Goal: Task Accomplishment & Management: Manage account settings

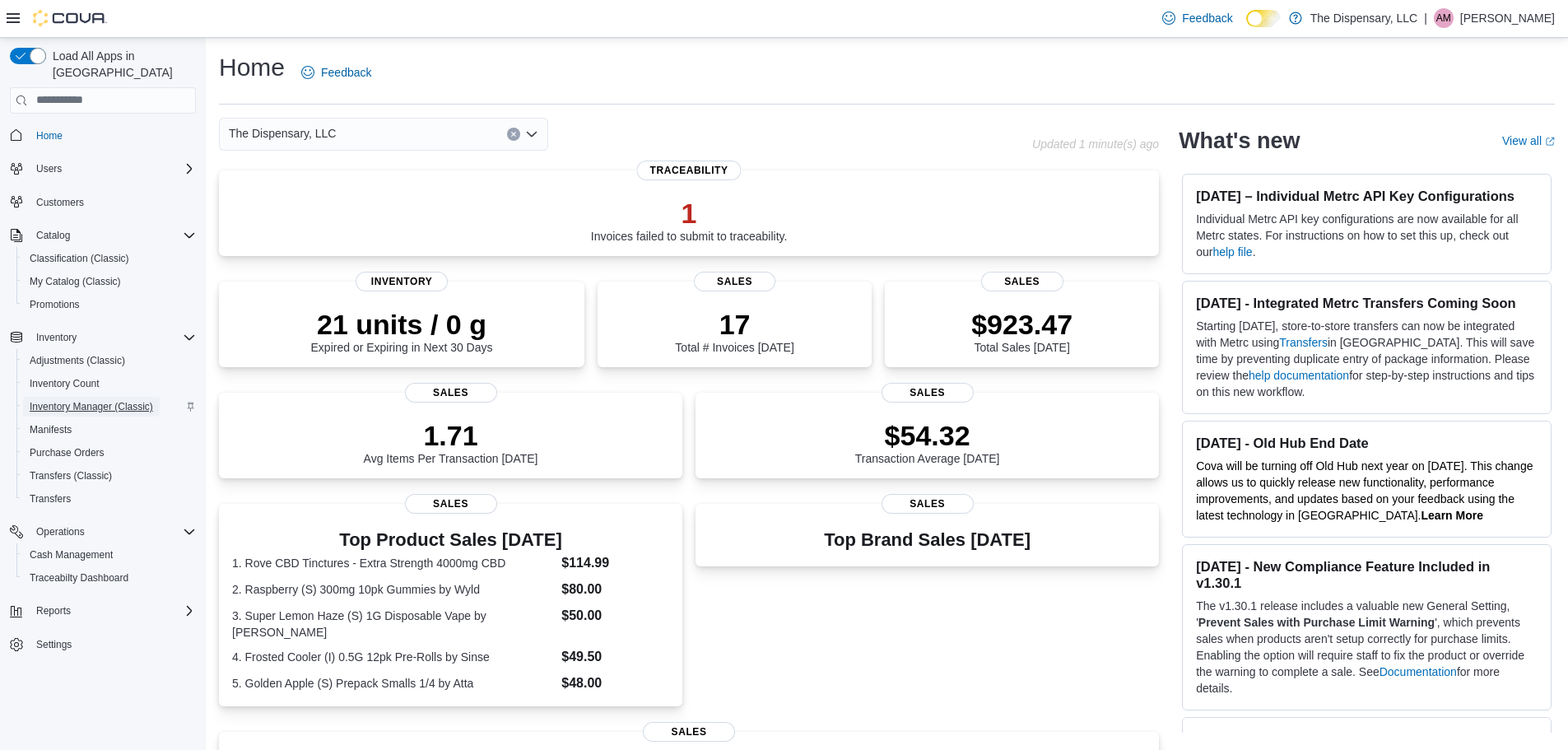
click at [80, 400] on span "Inventory Manager (Classic)" at bounding box center [92, 407] width 124 height 14
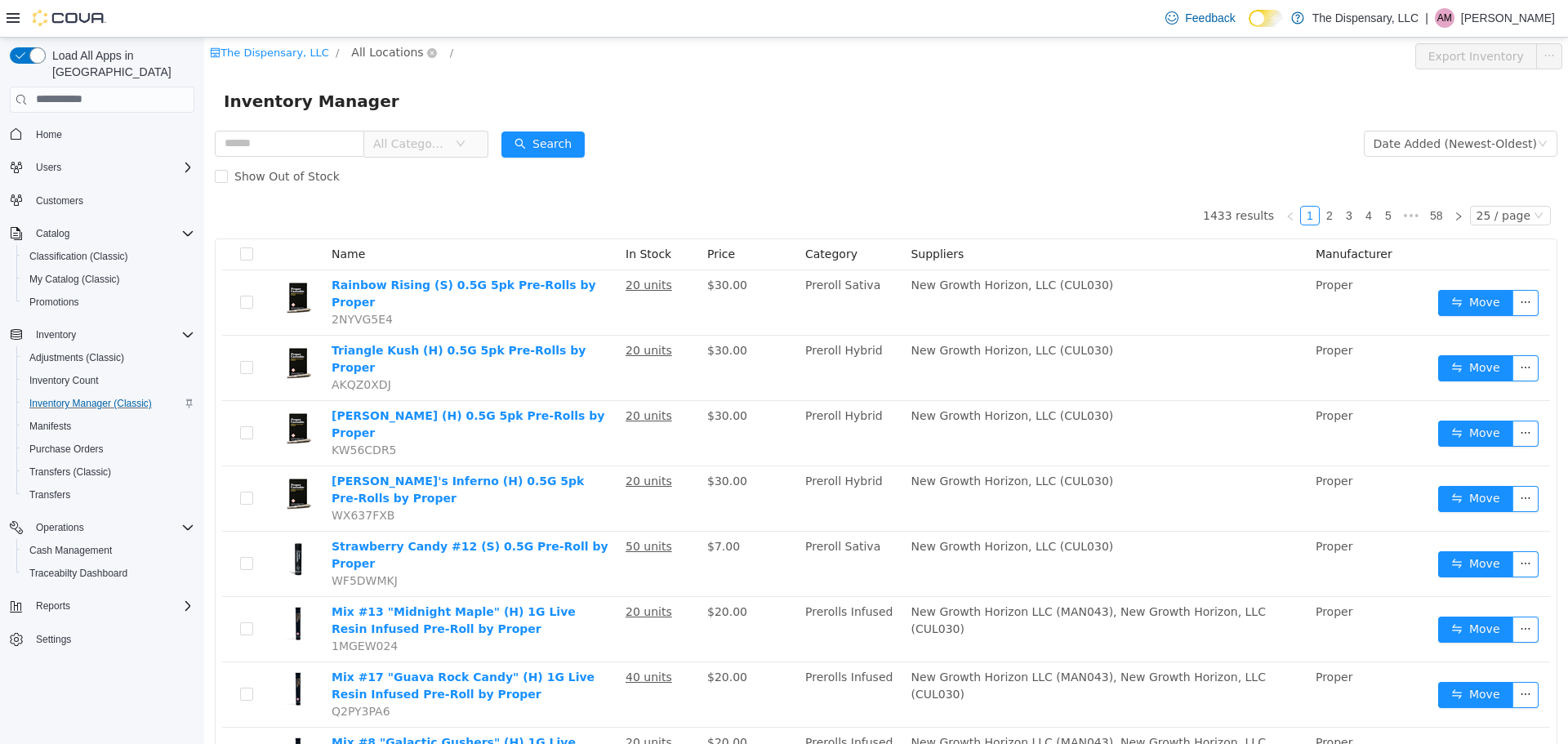
click at [376, 46] on span "All Locations" at bounding box center [387, 50] width 71 height 18
click at [396, 144] on span "Cassville Dispensary" at bounding box center [434, 140] width 118 height 13
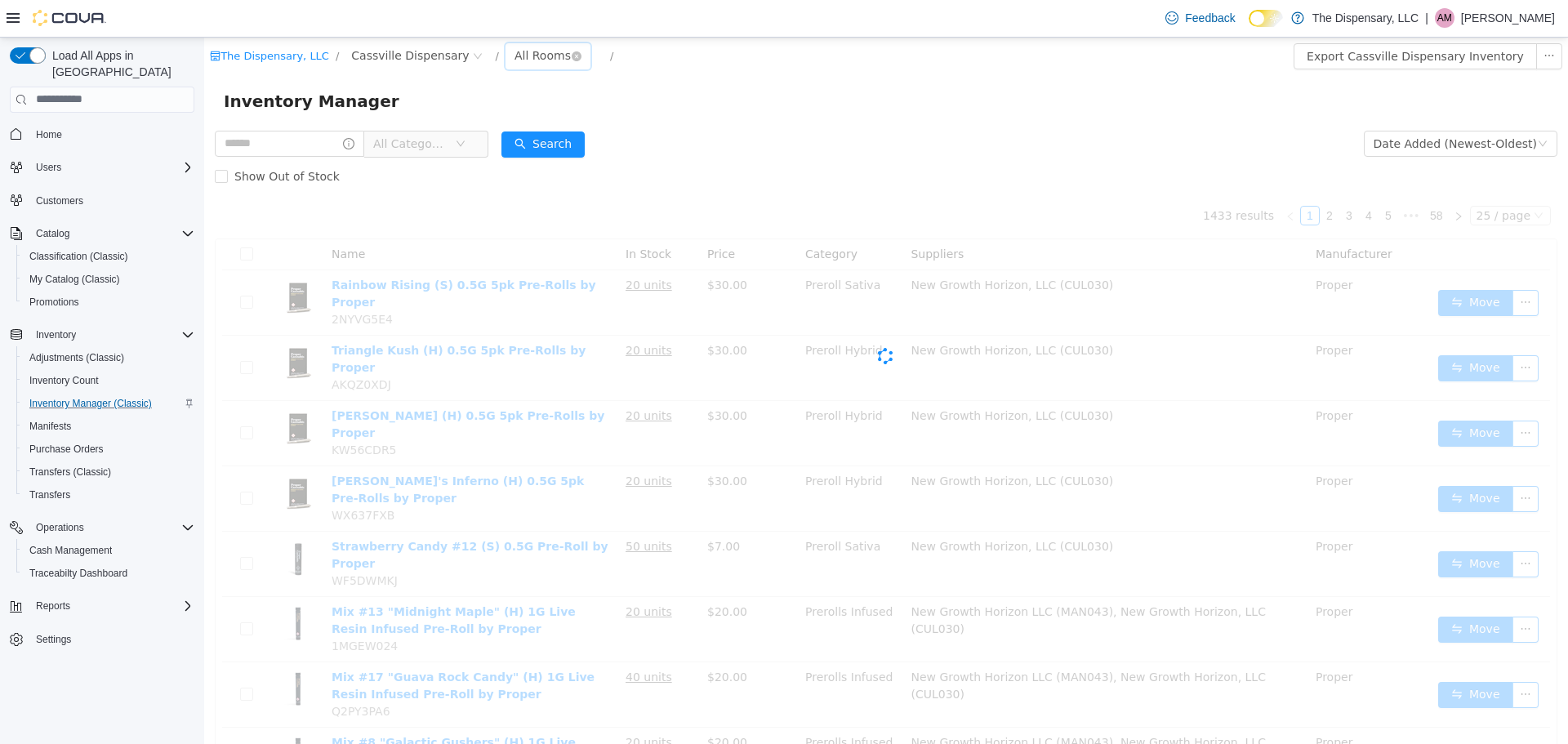
click at [515, 58] on div "All Rooms" at bounding box center [542, 54] width 56 height 24
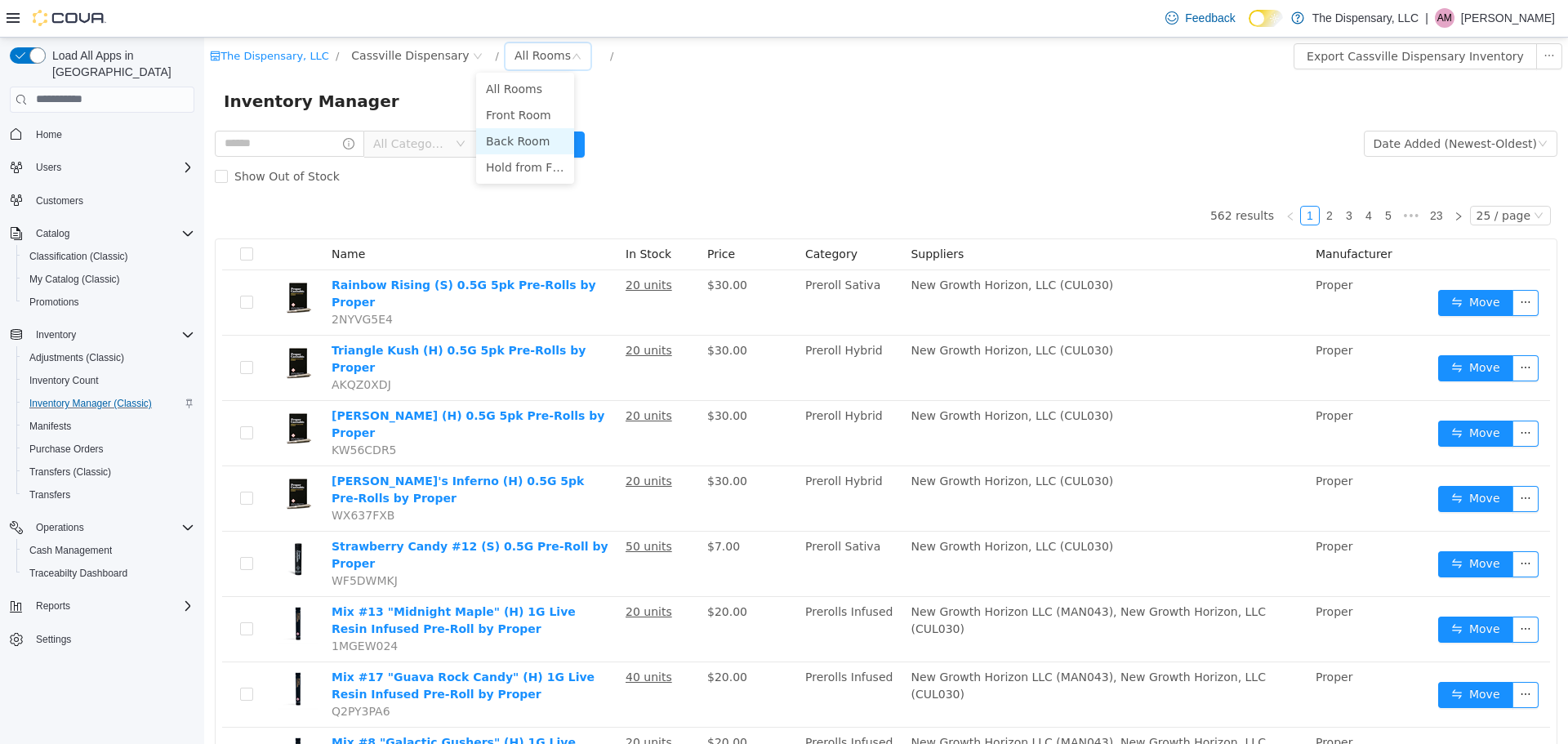
click at [523, 137] on li "Back Room" at bounding box center [525, 140] width 98 height 26
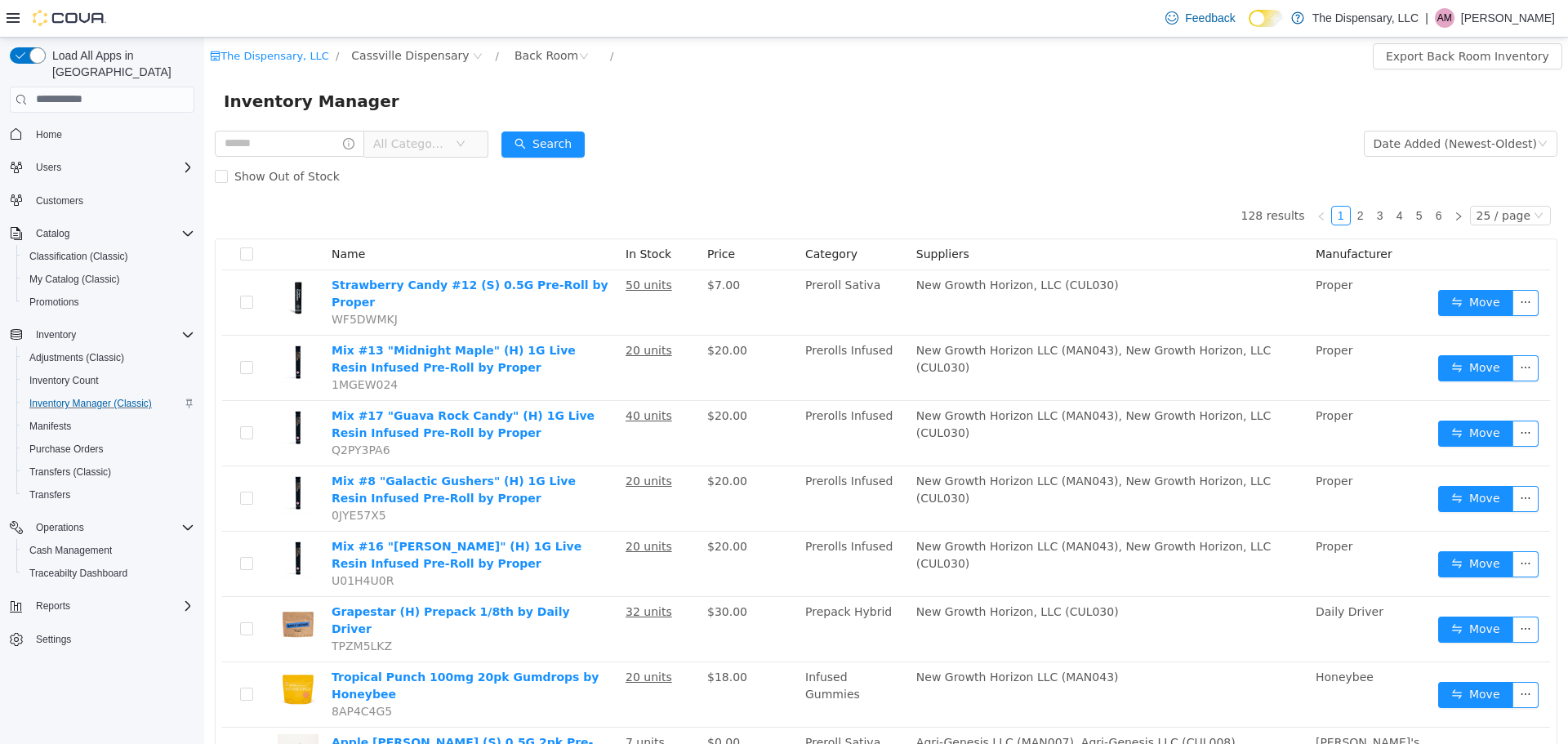
click at [438, 153] on span "All Categories" at bounding box center [414, 142] width 82 height 24
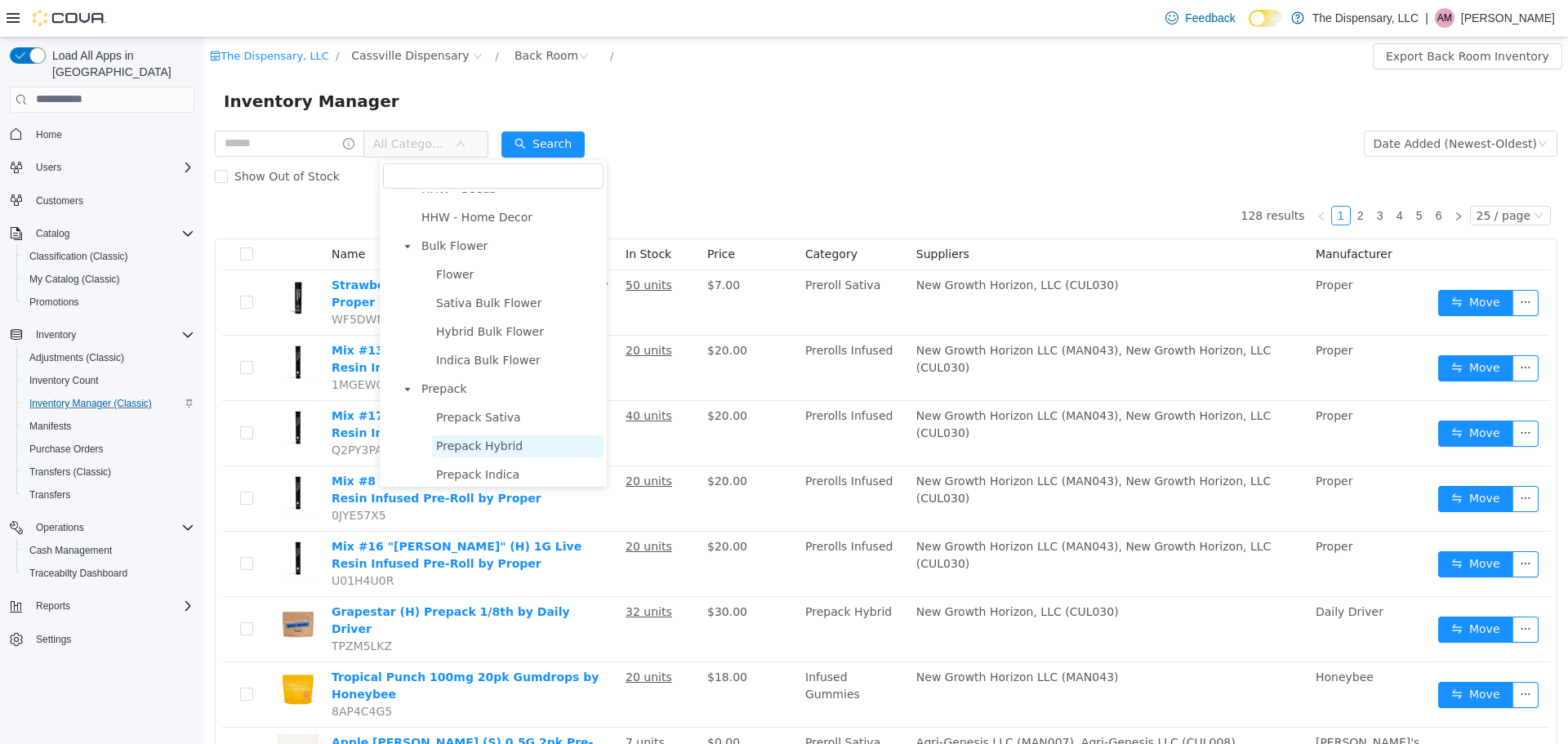
scroll to position [326, 0]
click at [467, 455] on span "Prerolls" at bounding box center [509, 450] width 186 height 22
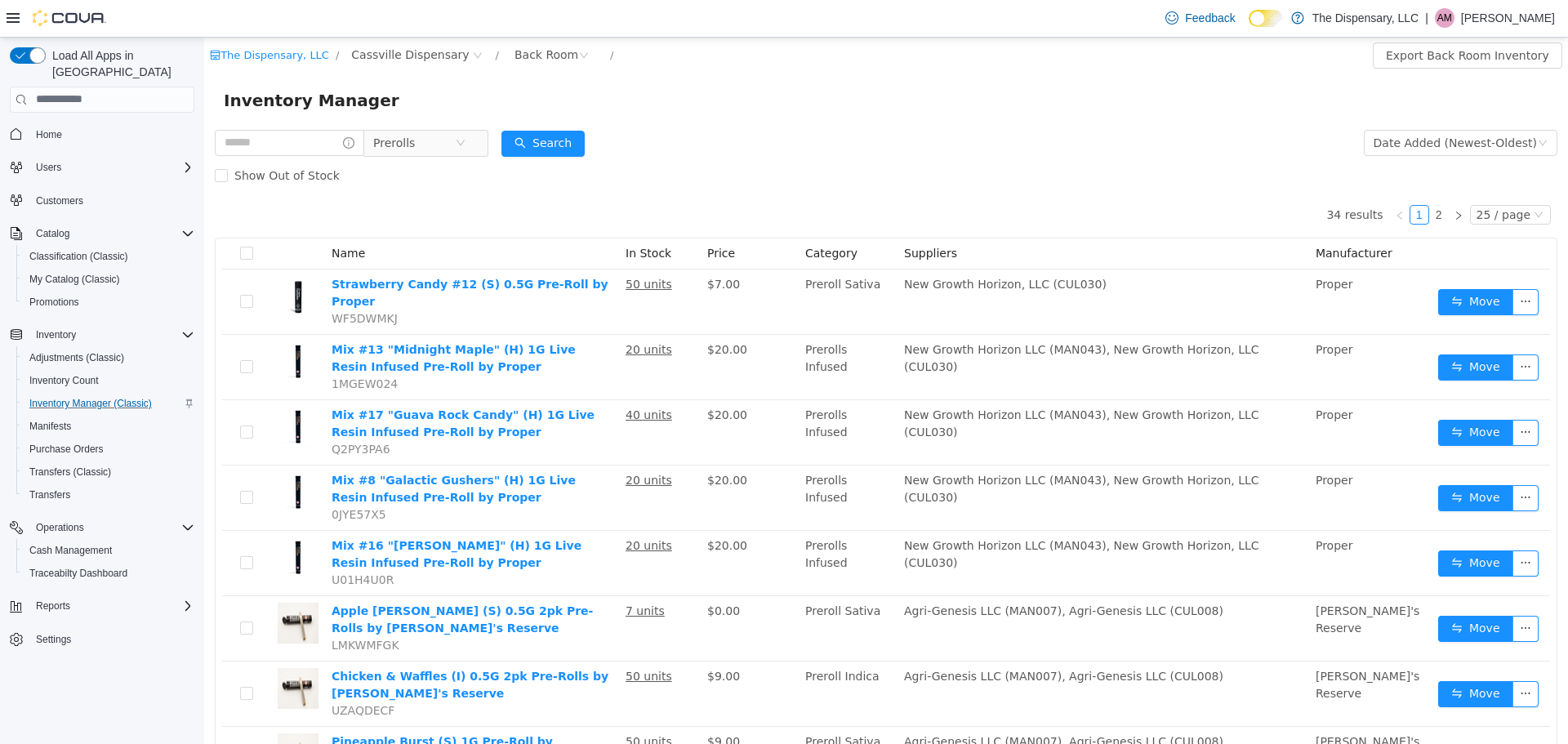
scroll to position [0, 0]
